Goal: Navigation & Orientation: Find specific page/section

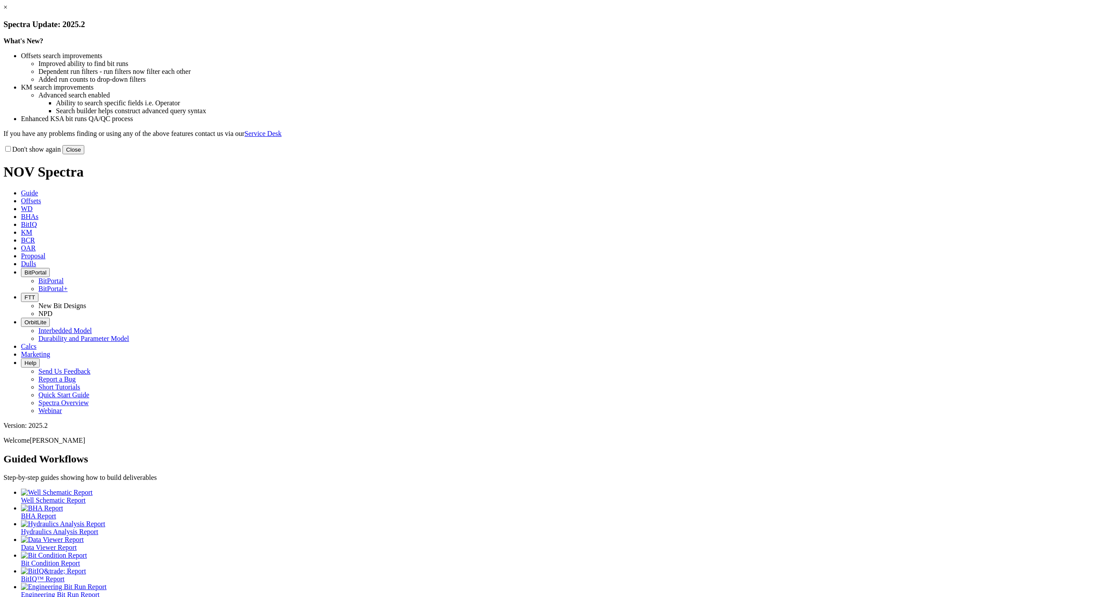
drag, startPoint x: 730, startPoint y: 243, endPoint x: 696, endPoint y: 223, distance: 39.7
click at [84, 154] on button "Close" at bounding box center [73, 149] width 22 height 9
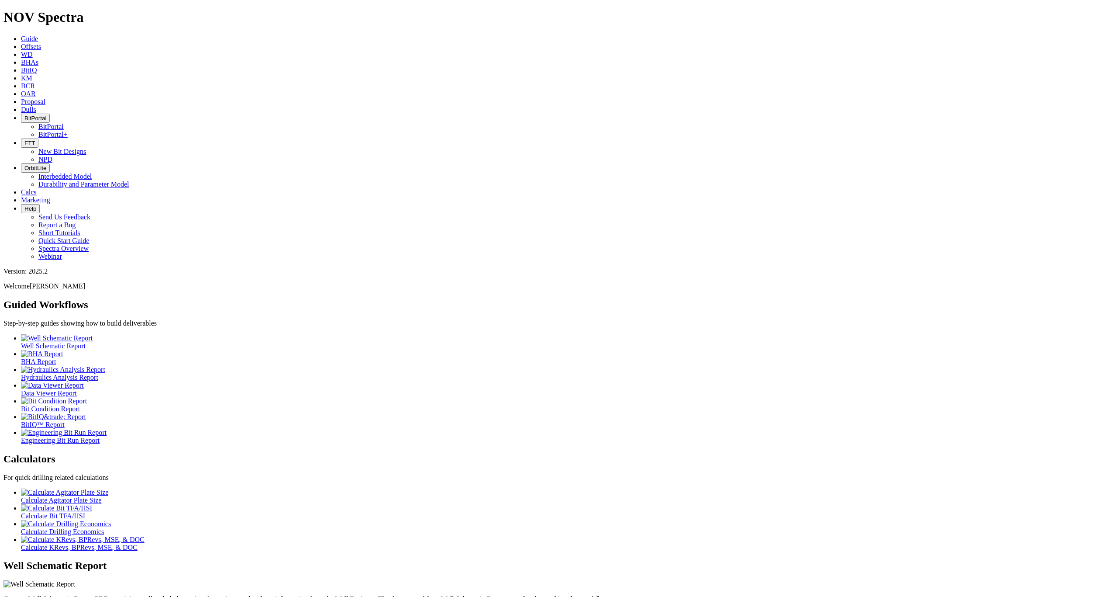
click at [46, 115] on span "BitPortal" at bounding box center [35, 118] width 22 height 7
click at [68, 131] on link "BitPortal+" at bounding box center [52, 134] width 29 height 7
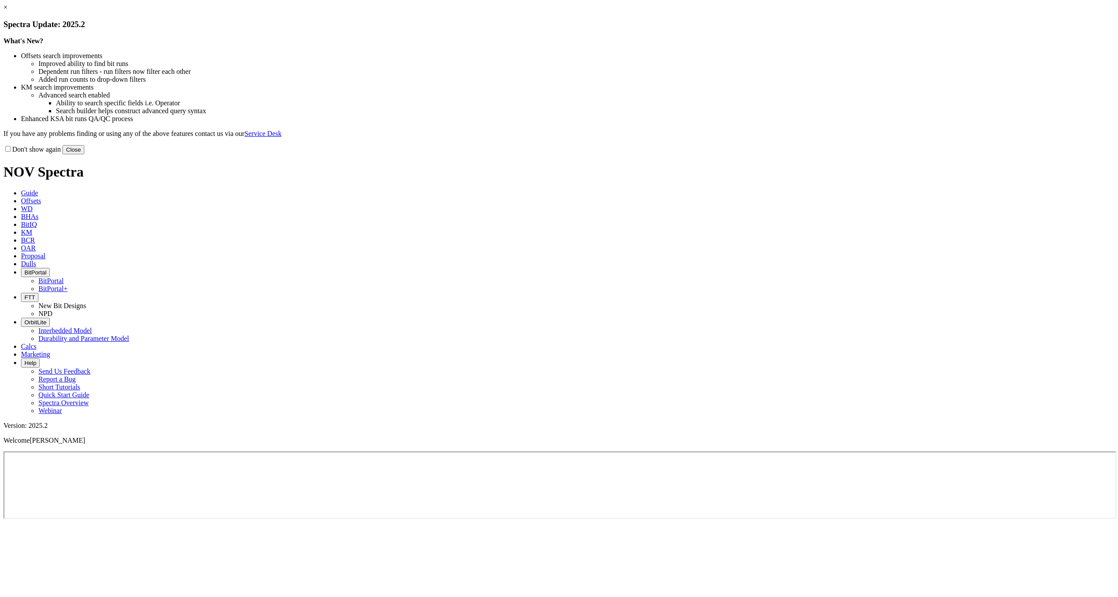
drag, startPoint x: 740, startPoint y: 233, endPoint x: 734, endPoint y: 235, distance: 6.1
click at [84, 154] on button "Close" at bounding box center [73, 149] width 22 height 9
